Goal: Check status: Check status

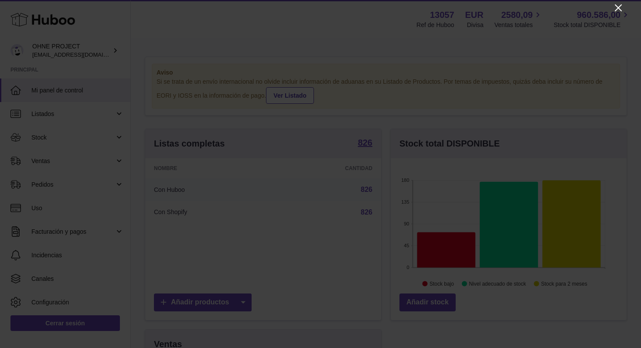
scroll to position [136, 236]
click at [619, 8] on icon "Close" at bounding box center [618, 7] width 7 height 7
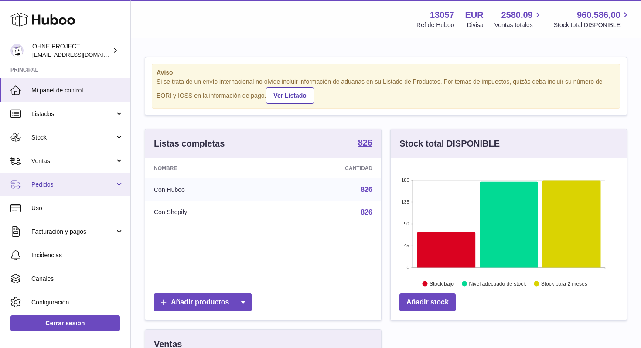
click at [90, 179] on link "Pedidos" at bounding box center [65, 185] width 130 height 24
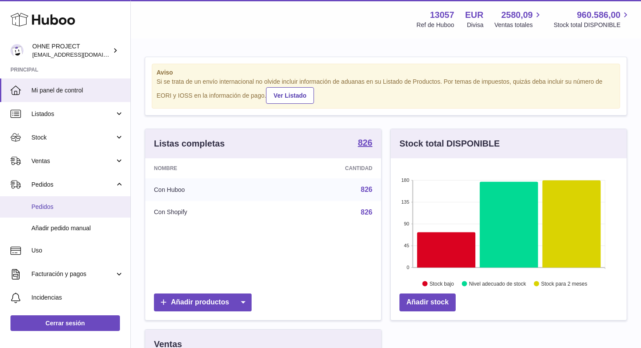
click at [77, 210] on span "Pedidos" at bounding box center [77, 207] width 92 height 8
click at [71, 207] on span "Pedidos" at bounding box center [77, 207] width 92 height 8
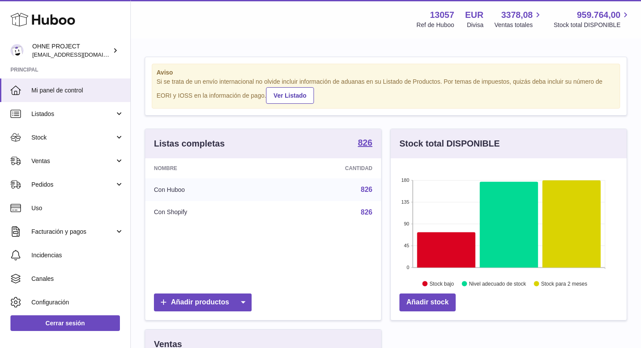
scroll to position [136, 236]
click at [106, 183] on span "Pedidos" at bounding box center [72, 184] width 83 height 8
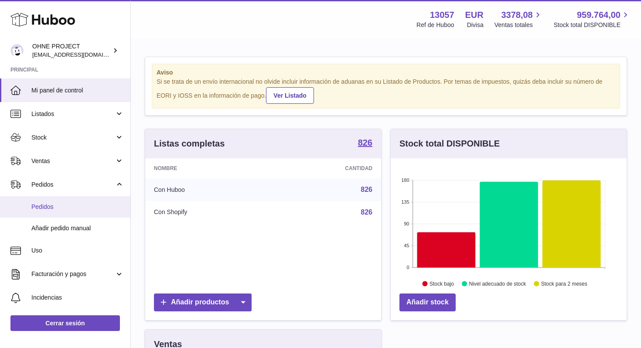
click at [47, 207] on span "Pedidos" at bounding box center [77, 207] width 92 height 8
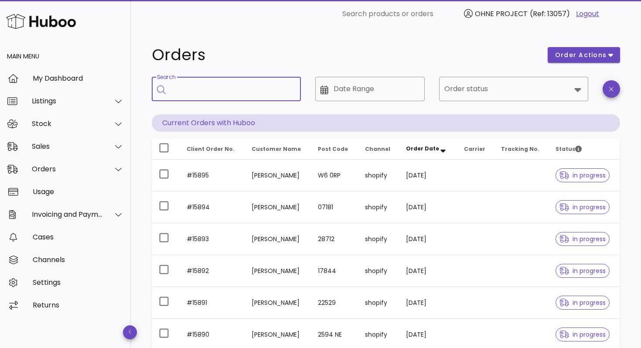
click at [245, 91] on input "Search" at bounding box center [232, 89] width 123 height 14
paste input "*****"
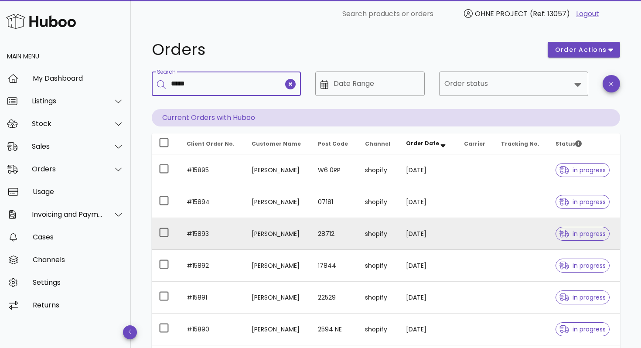
scroll to position [6, 0]
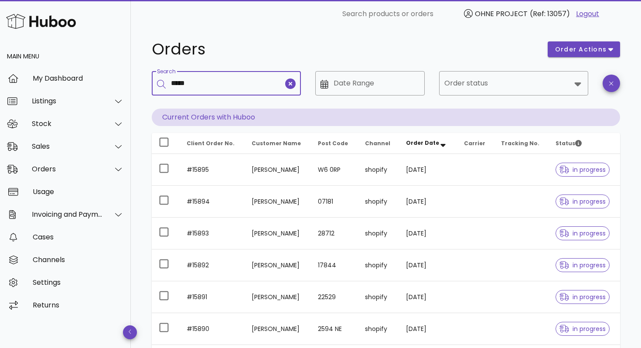
click at [230, 82] on input "*****" at bounding box center [227, 83] width 112 height 14
type input "*****"
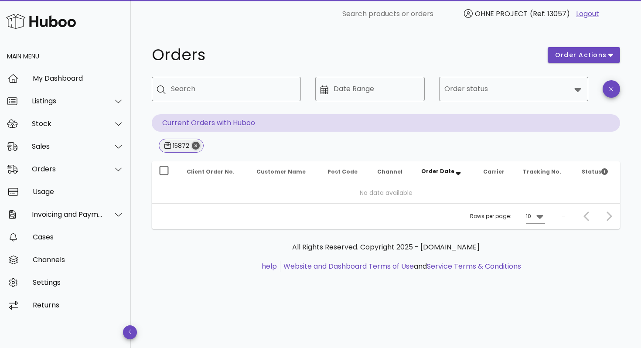
click at [194, 146] on icon "Close" at bounding box center [196, 146] width 8 height 8
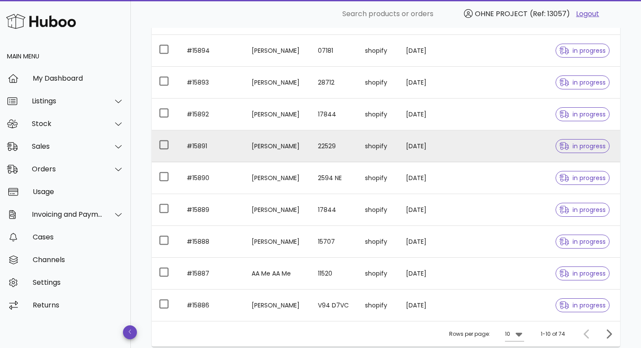
scroll to position [226, 0]
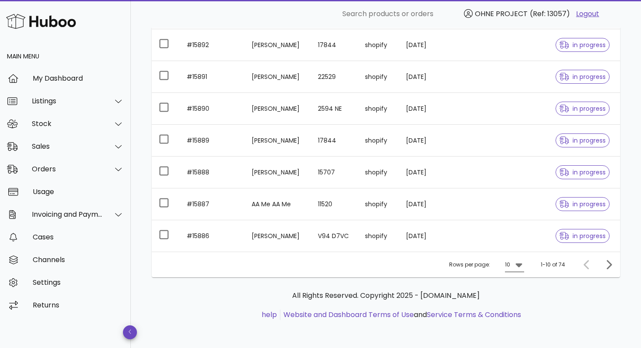
click at [518, 267] on icon at bounding box center [518, 264] width 10 height 10
click at [515, 298] on div "25" at bounding box center [517, 292] width 9 height 19
